Goal: Task Accomplishment & Management: Complete application form

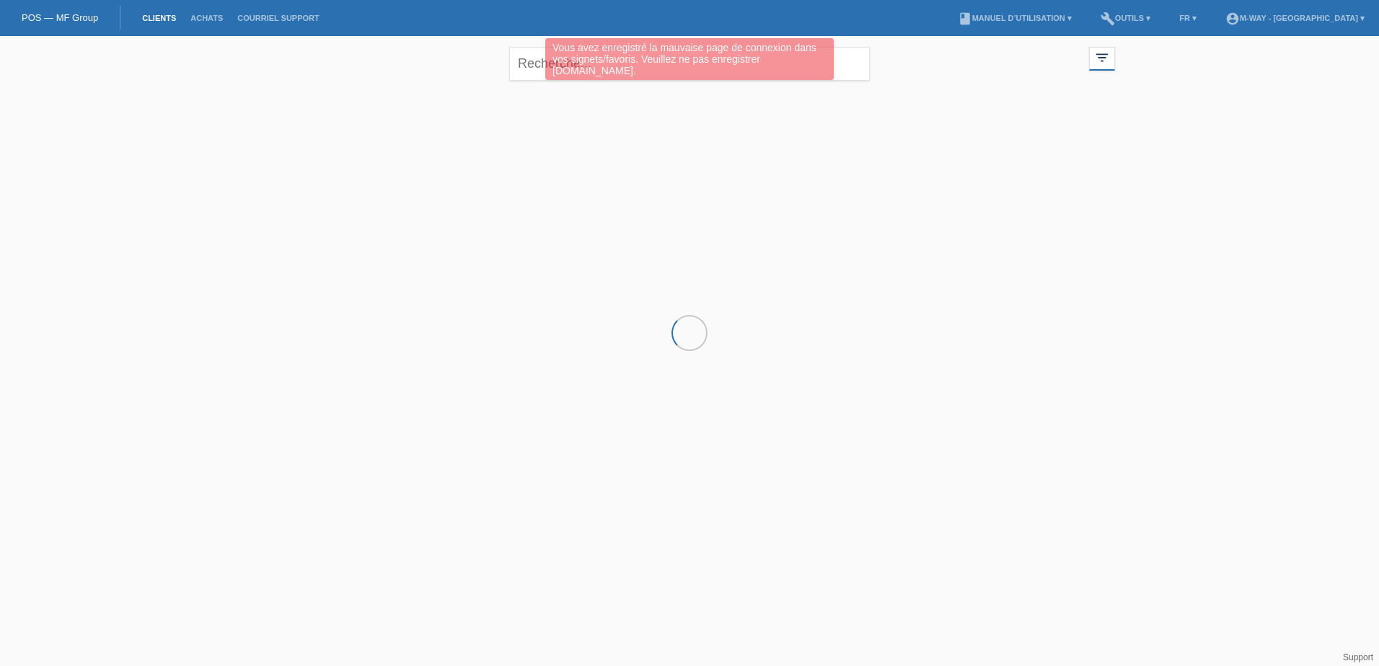
click at [554, 66] on div "Vous avez enregistré la mauvaise page de connexion dans vos signets/favoris. Ve…" at bounding box center [689, 59] width 288 height 42
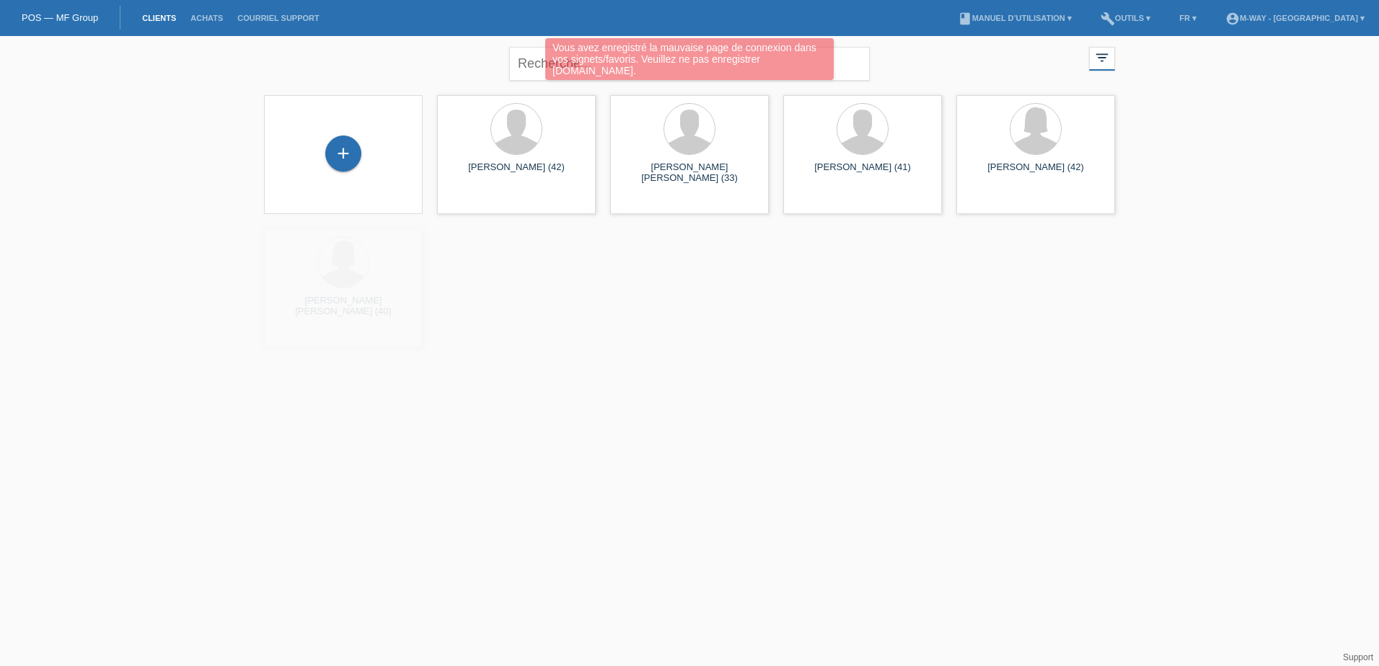
click at [549, 63] on div "Vous avez enregistré la mauvaise page de connexion dans vos signets/favoris. Ve…" at bounding box center [689, 59] width 288 height 42
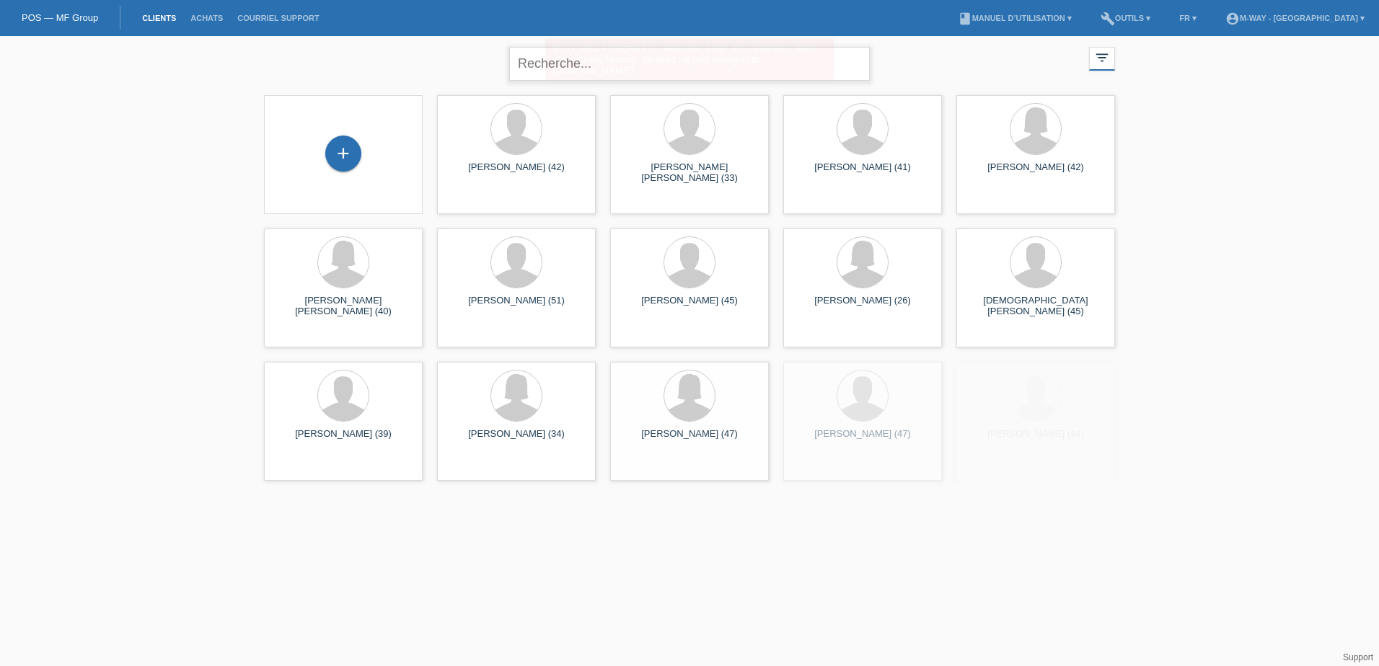
click at [551, 62] on input "text" at bounding box center [689, 64] width 361 height 34
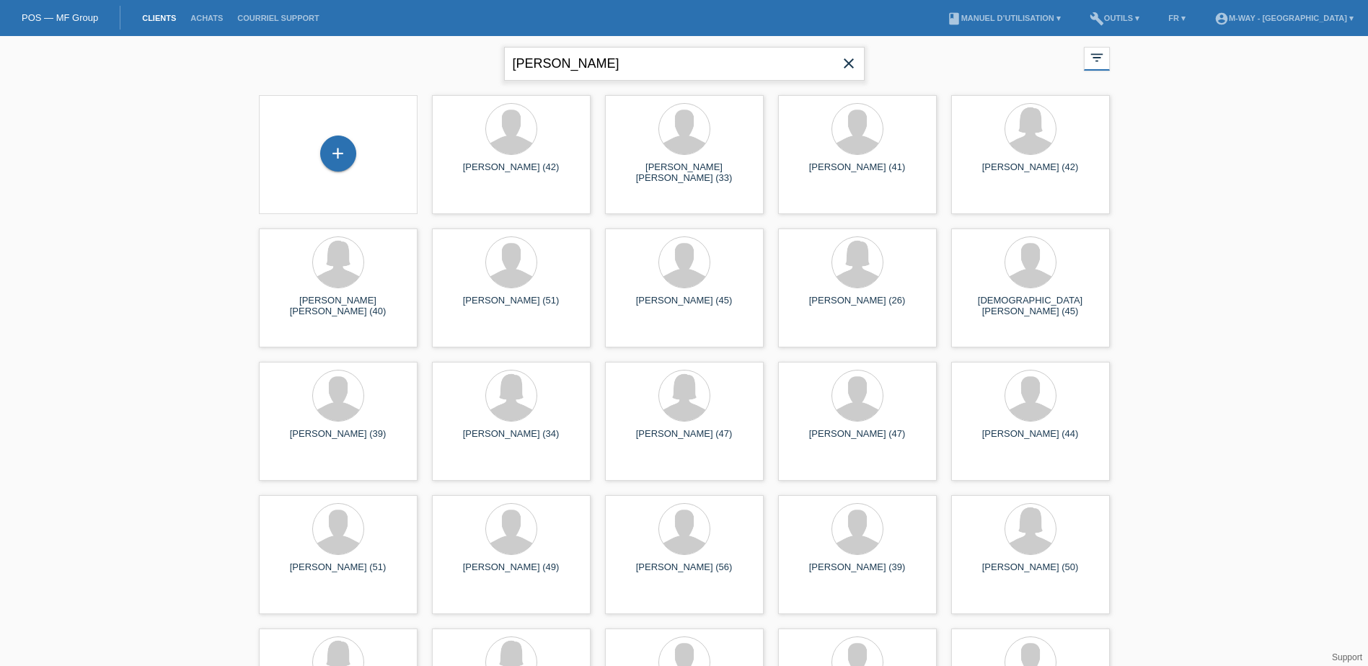
type input "cimino"
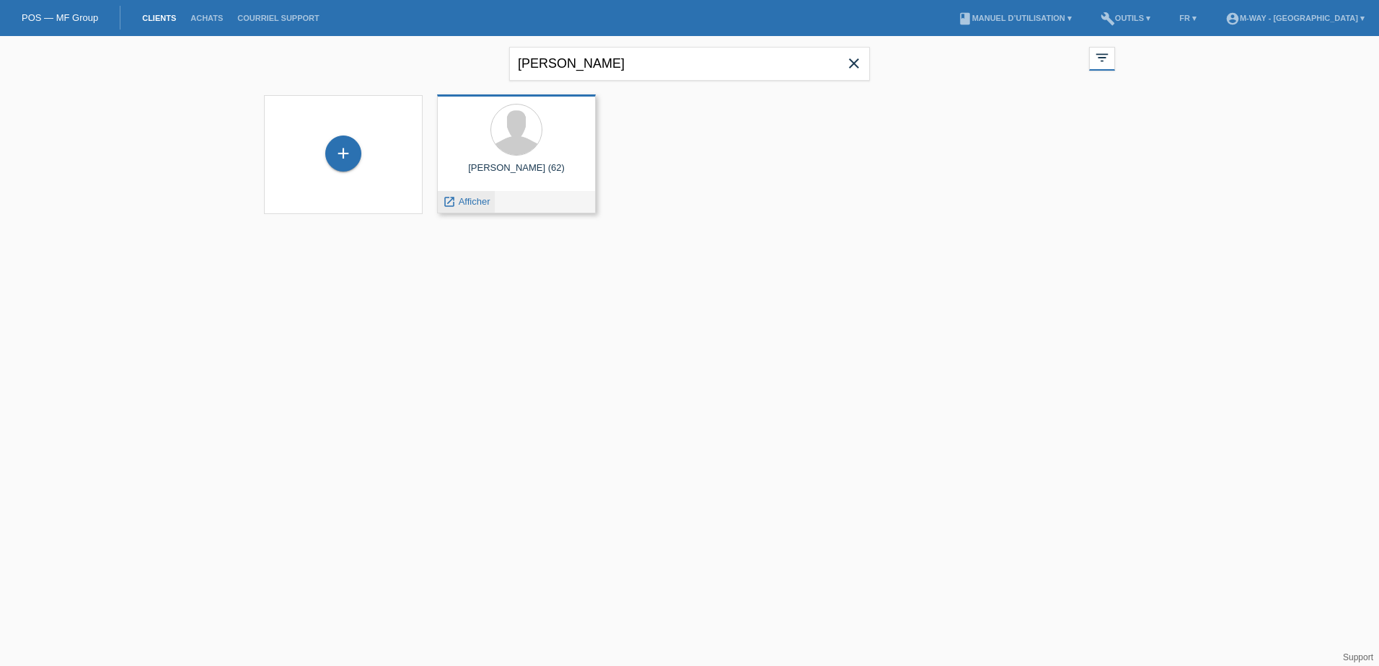
click at [472, 207] on div "launch Afficher" at bounding box center [466, 202] width 57 height 22
click at [474, 202] on span "Afficher" at bounding box center [475, 201] width 32 height 11
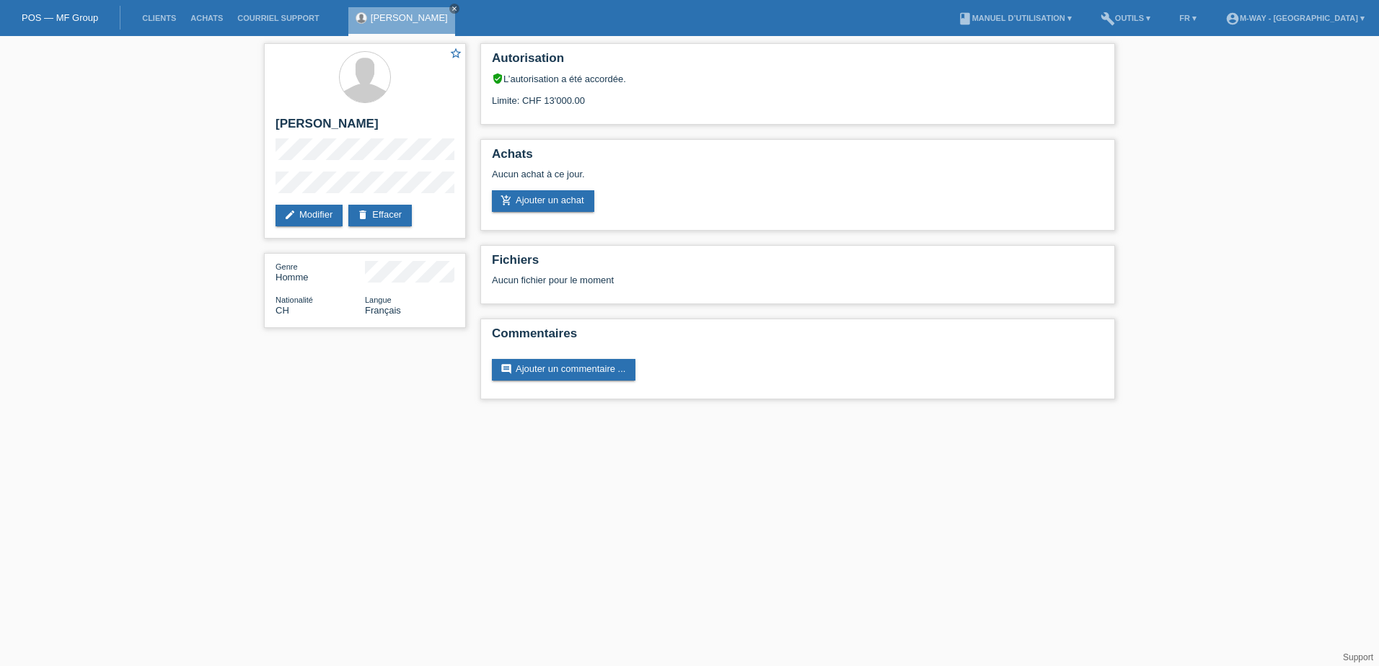
click at [510, 205] on icon "add_shopping_cart" at bounding box center [506, 201] width 12 height 12
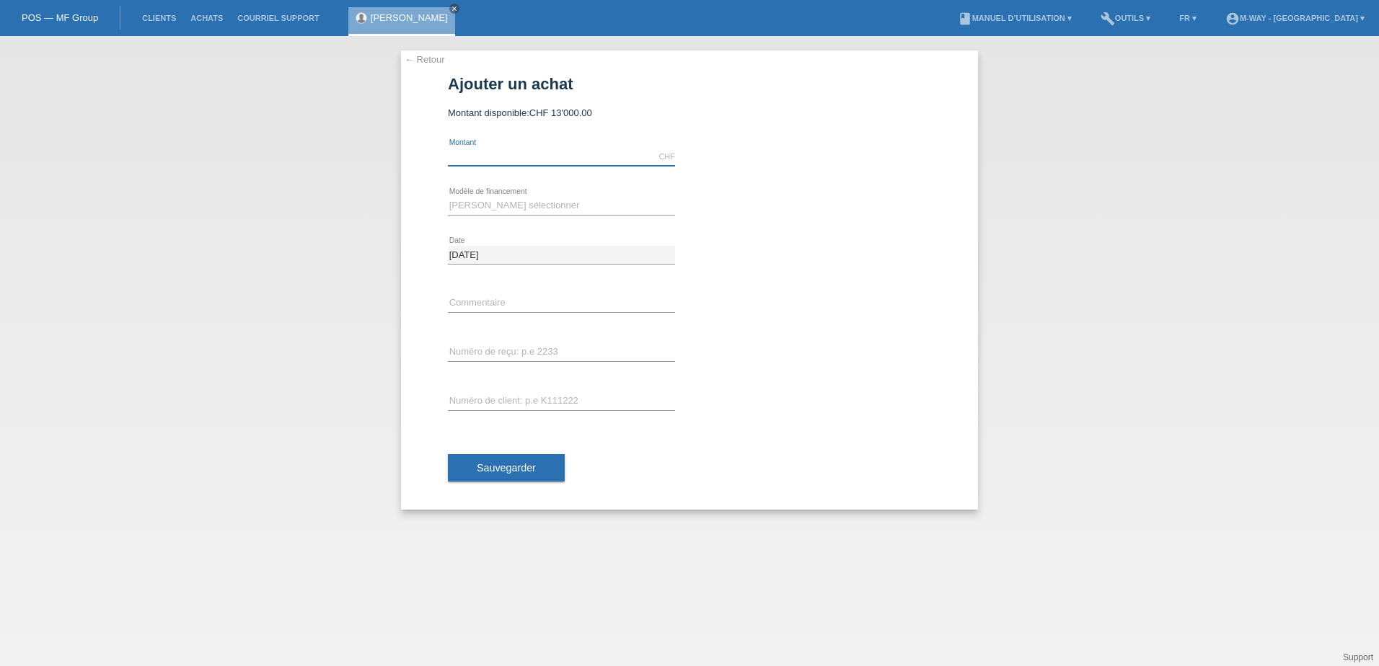
click at [496, 154] on input "text" at bounding box center [561, 157] width 227 height 18
type input "4600.00"
click at [481, 198] on select "Veuillez sélectionner Taux fixes Achat sur facture avec paiement partiel" at bounding box center [561, 205] width 227 height 17
select select "77"
click at [448, 197] on select "Veuillez sélectionner Taux fixes Achat sur facture avec paiement partiel" at bounding box center [561, 205] width 227 height 17
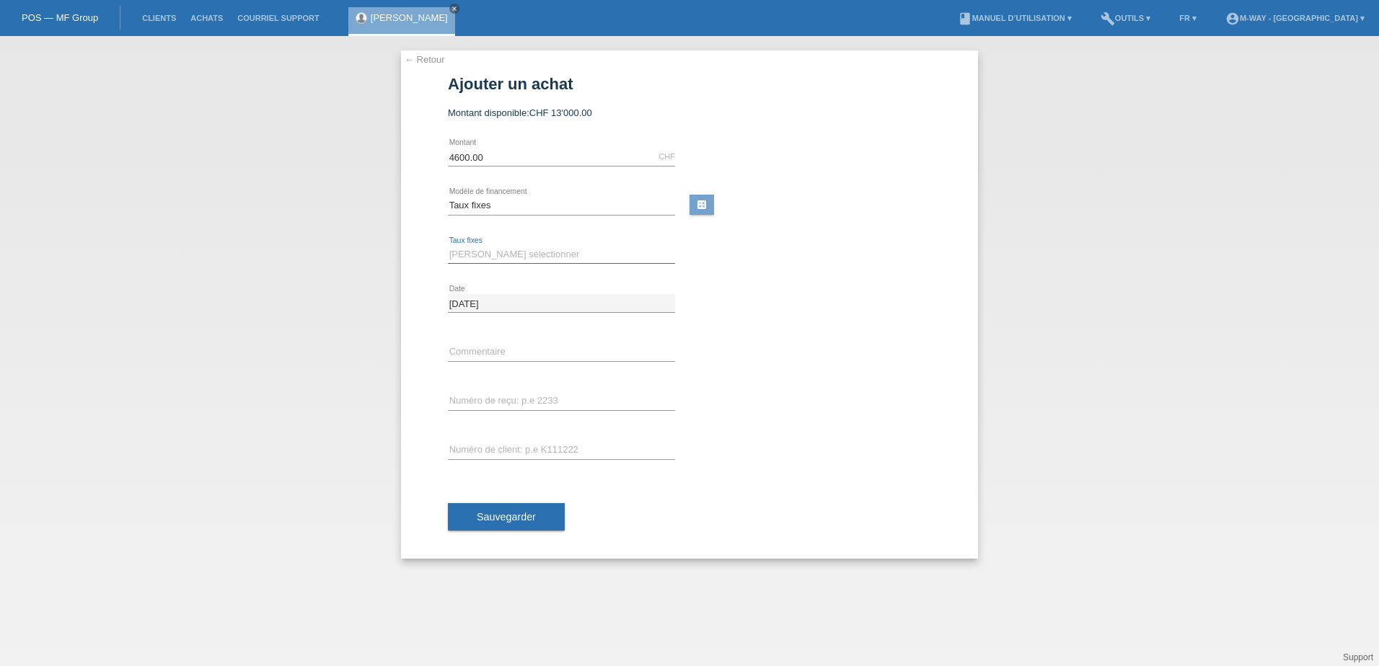
click at [492, 252] on select "Veuillez sélectionner 4 versements 5 versements 6 versements 7 versements 8 ver…" at bounding box center [561, 254] width 227 height 17
select select "202"
click at [448, 246] on select "Veuillez sélectionner 4 versements 5 versements 6 versements 7 versements 8 ver…" at bounding box center [561, 254] width 227 height 17
click at [498, 351] on input "text" at bounding box center [561, 352] width 227 height 18
type input "Nuroad SLX"
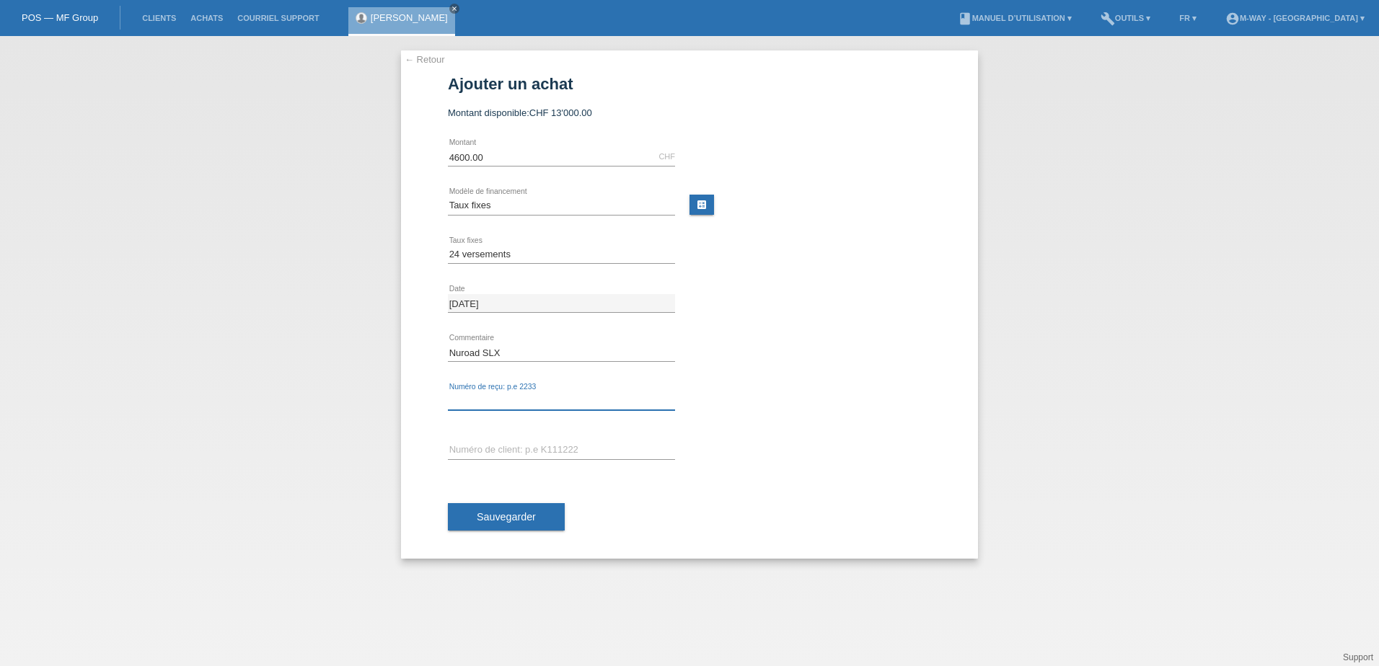
click at [529, 402] on input "text" at bounding box center [561, 401] width 227 height 18
type input "c"
type input "k"
type input "K041608"
click at [510, 457] on input "text" at bounding box center [561, 450] width 227 height 18
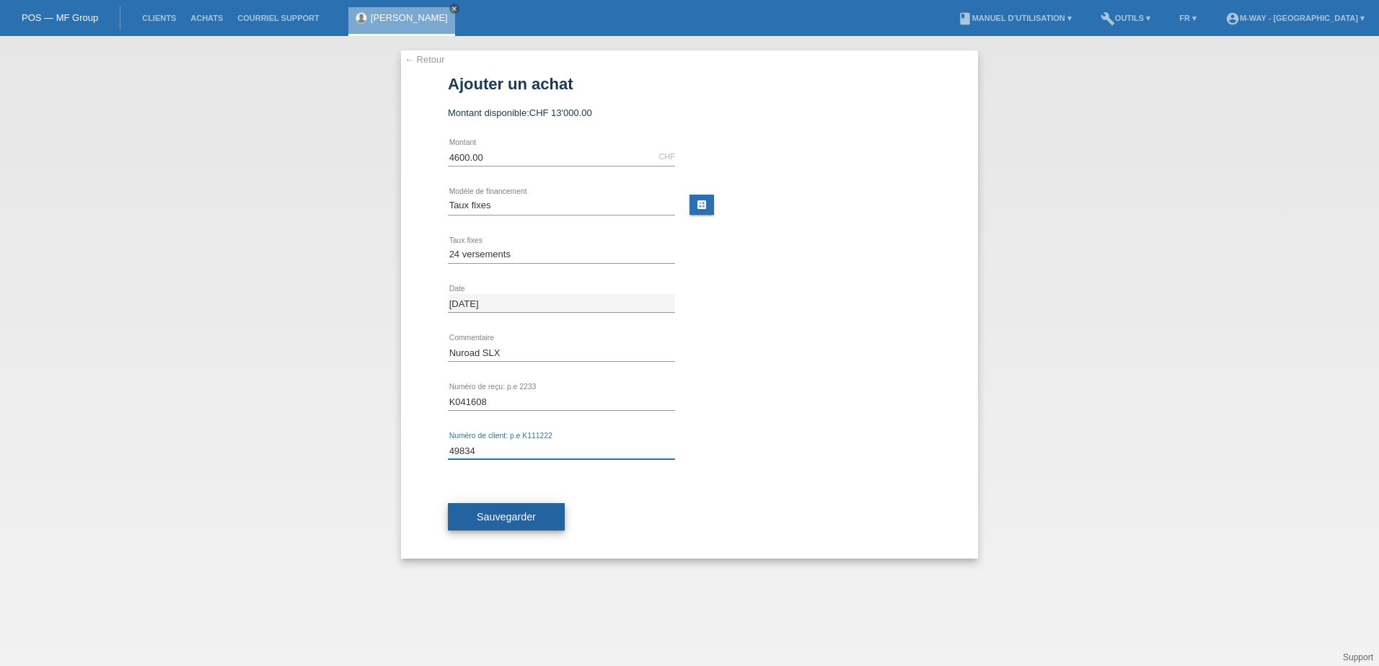
type input "49834"
click at [521, 516] on span "Sauvegarder" at bounding box center [506, 517] width 59 height 12
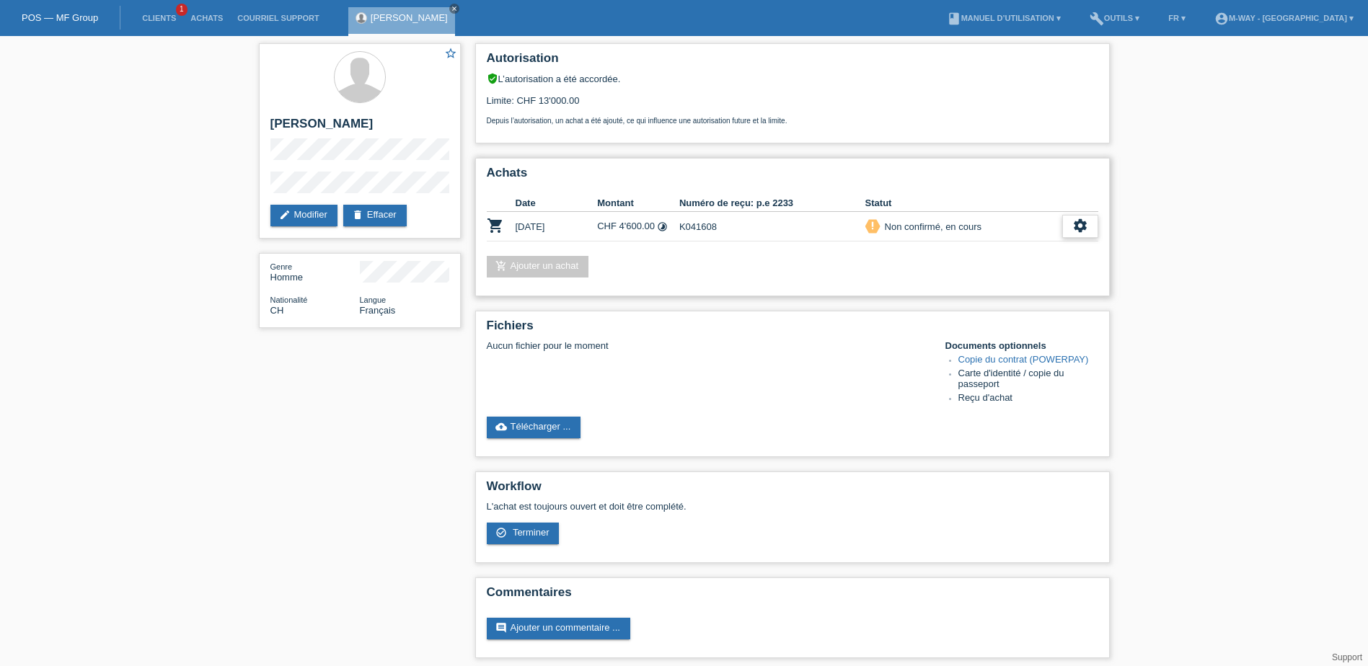
click at [1076, 233] on icon "settings" at bounding box center [1080, 226] width 16 height 16
click at [999, 294] on div "check_circle_outline Terminer" at bounding box center [1017, 293] width 159 height 22
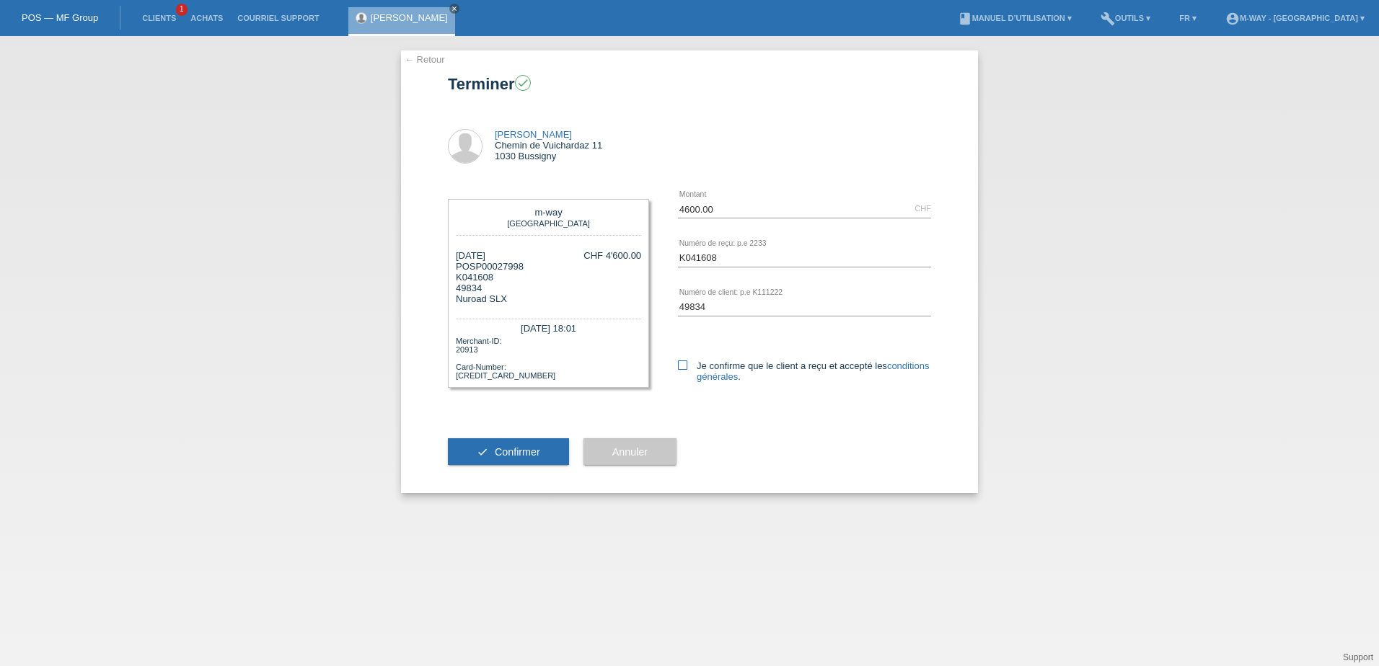
click at [684, 368] on icon at bounding box center [682, 365] width 9 height 9
click at [684, 368] on input "Je confirme que le client a reçu et accepté les conditions générales ." at bounding box center [682, 365] width 9 height 9
checkbox input "true"
click at [521, 452] on span "Confirmer" at bounding box center [517, 452] width 45 height 12
